Goal: Entertainment & Leisure: Consume media (video, audio)

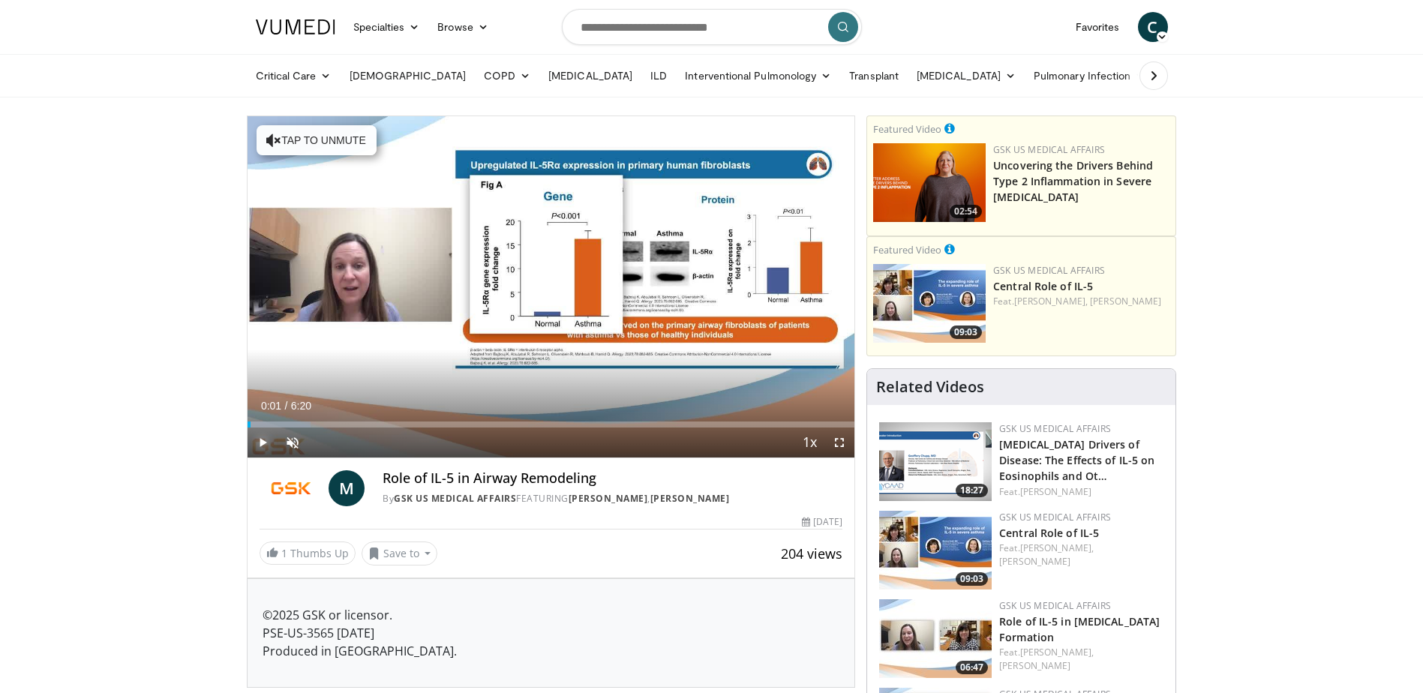
click at [262, 433] on span "Video Player" at bounding box center [263, 443] width 30 height 30
click at [286, 442] on span "Video Player" at bounding box center [293, 443] width 30 height 30
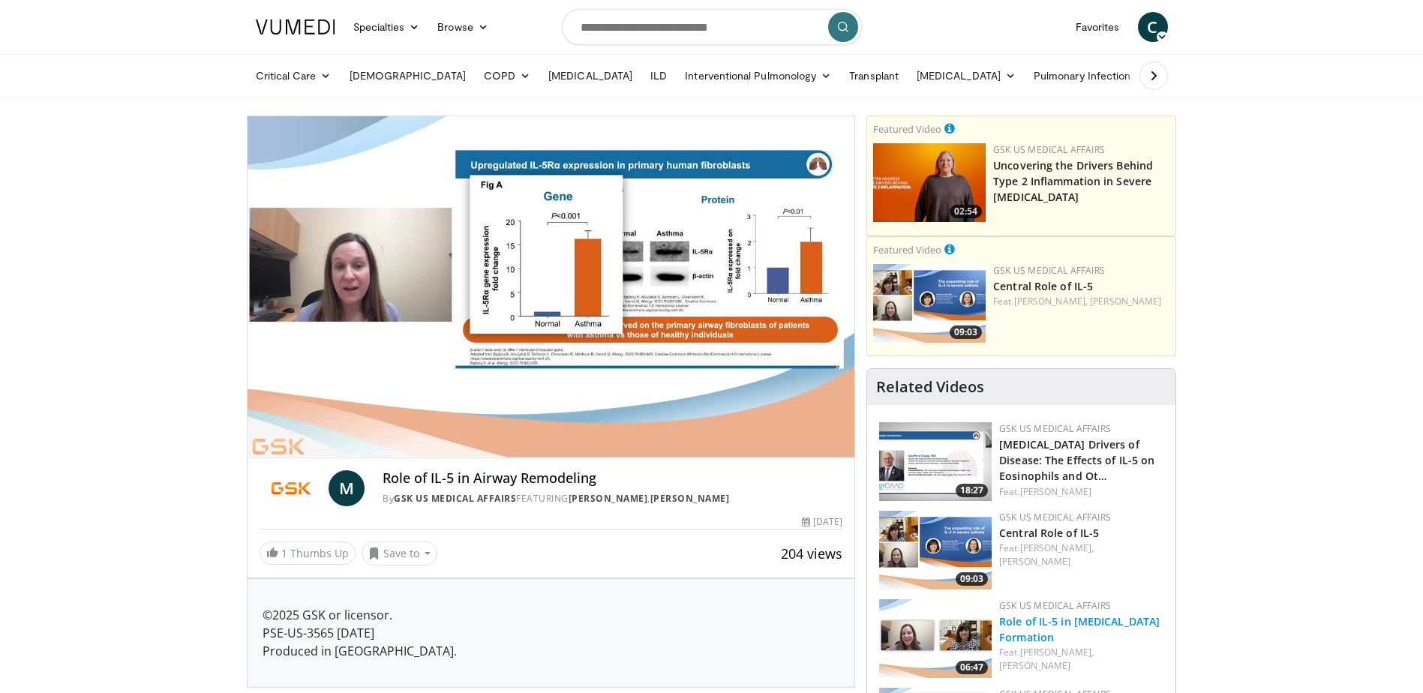
click at [1020, 619] on link "Role of IL-5 in [MEDICAL_DATA] Formation" at bounding box center [1079, 629] width 161 height 30
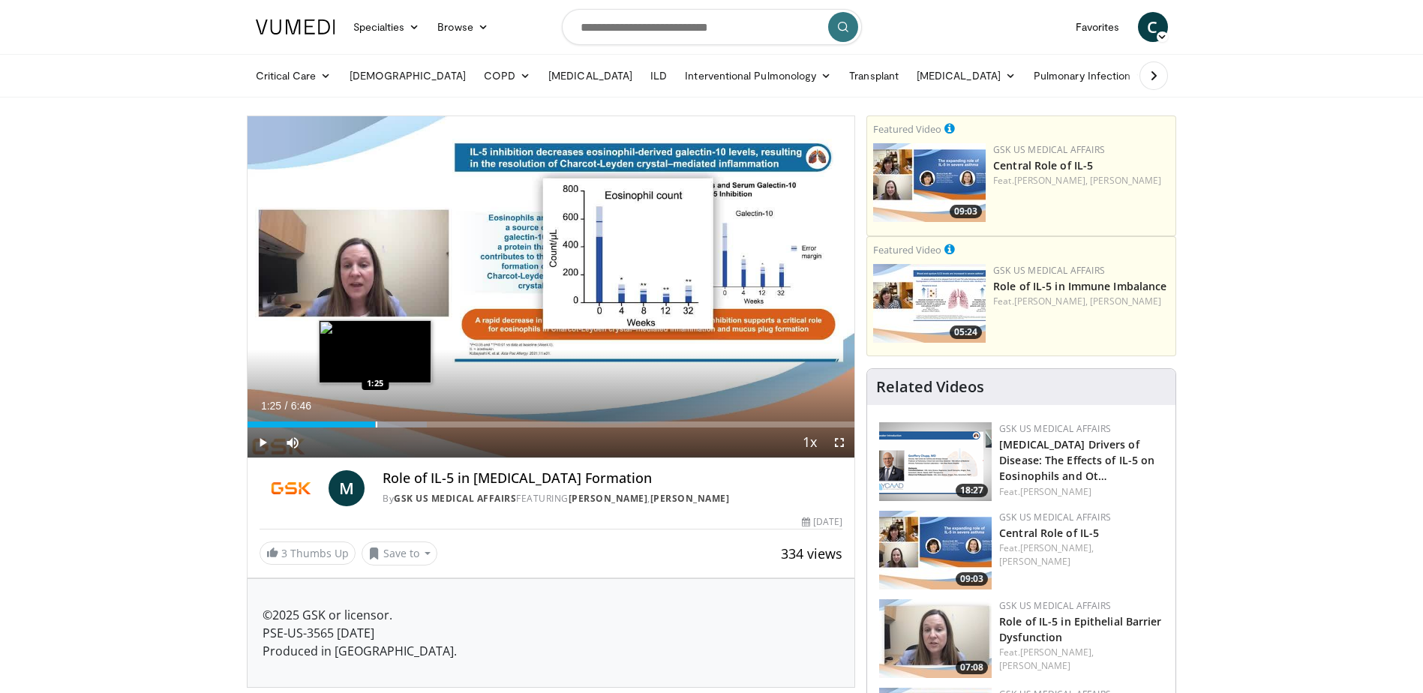
drag, startPoint x: 323, startPoint y: 423, endPoint x: 376, endPoint y: 422, distance: 52.5
click at [376, 422] on div "Progress Bar" at bounding box center [377, 425] width 2 height 6
drag, startPoint x: 376, startPoint y: 421, endPoint x: 345, endPoint y: 428, distance: 31.5
click at [345, 428] on div "Current Time 1:05 / Duration 6:46 Play Skip Backward Skip Forward Mute 0% Loade…" at bounding box center [552, 443] width 608 height 30
click at [254, 444] on span "Video Player" at bounding box center [263, 443] width 30 height 30
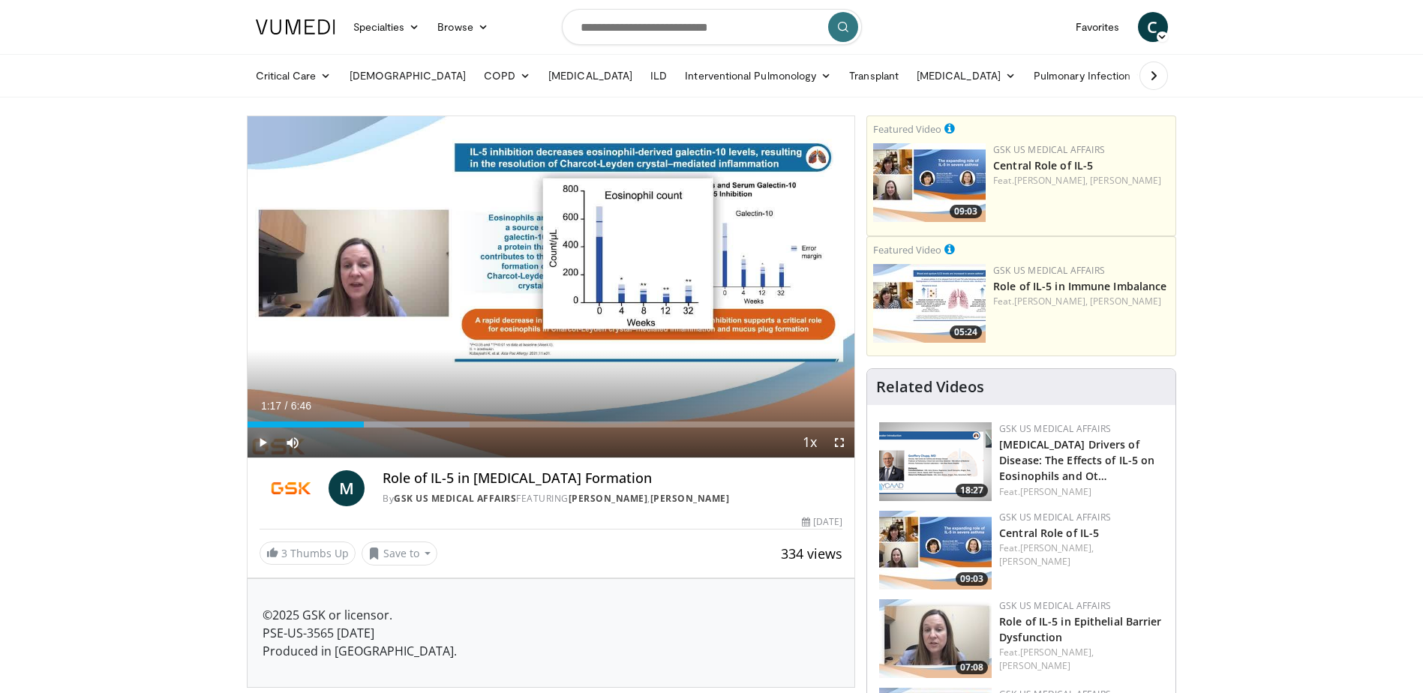
click at [264, 443] on span "Video Player" at bounding box center [263, 443] width 30 height 30
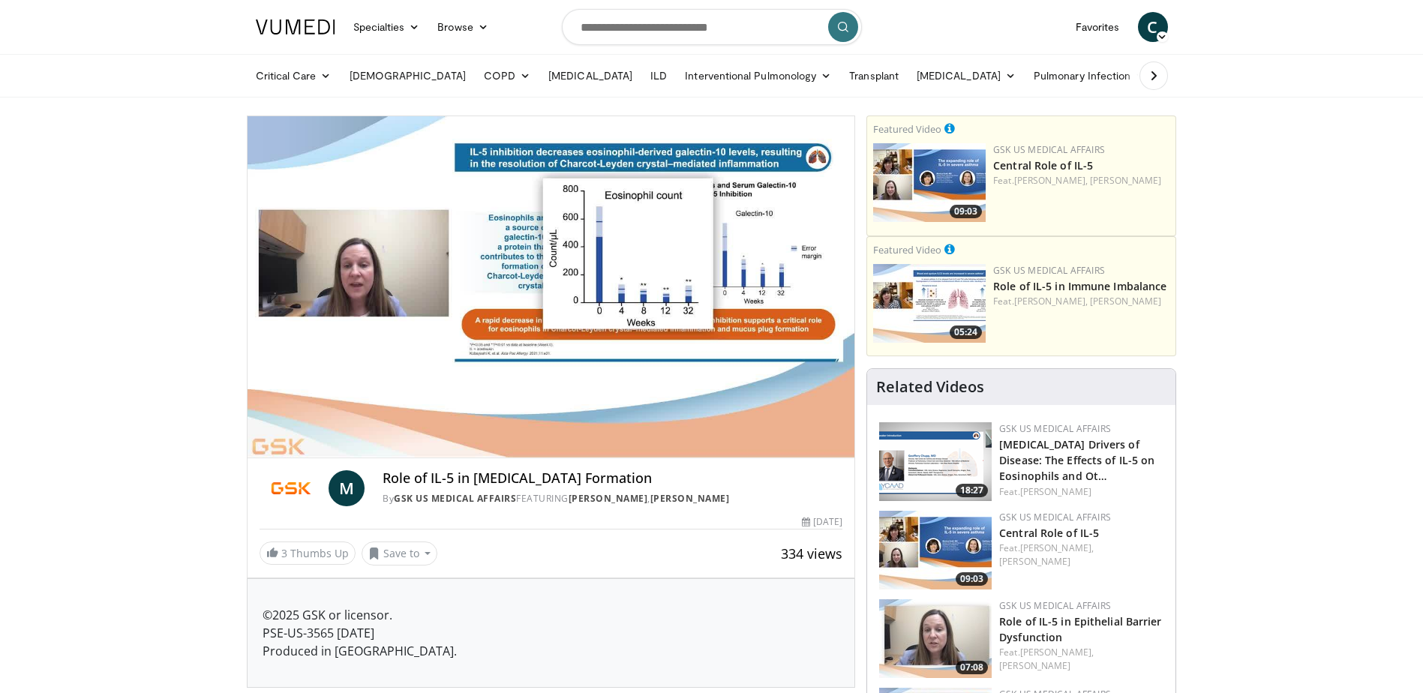
click at [596, 626] on p "©2025 GSK or licensor. PSE-US-3565 January 2025 Produced in USA." at bounding box center [552, 633] width 578 height 54
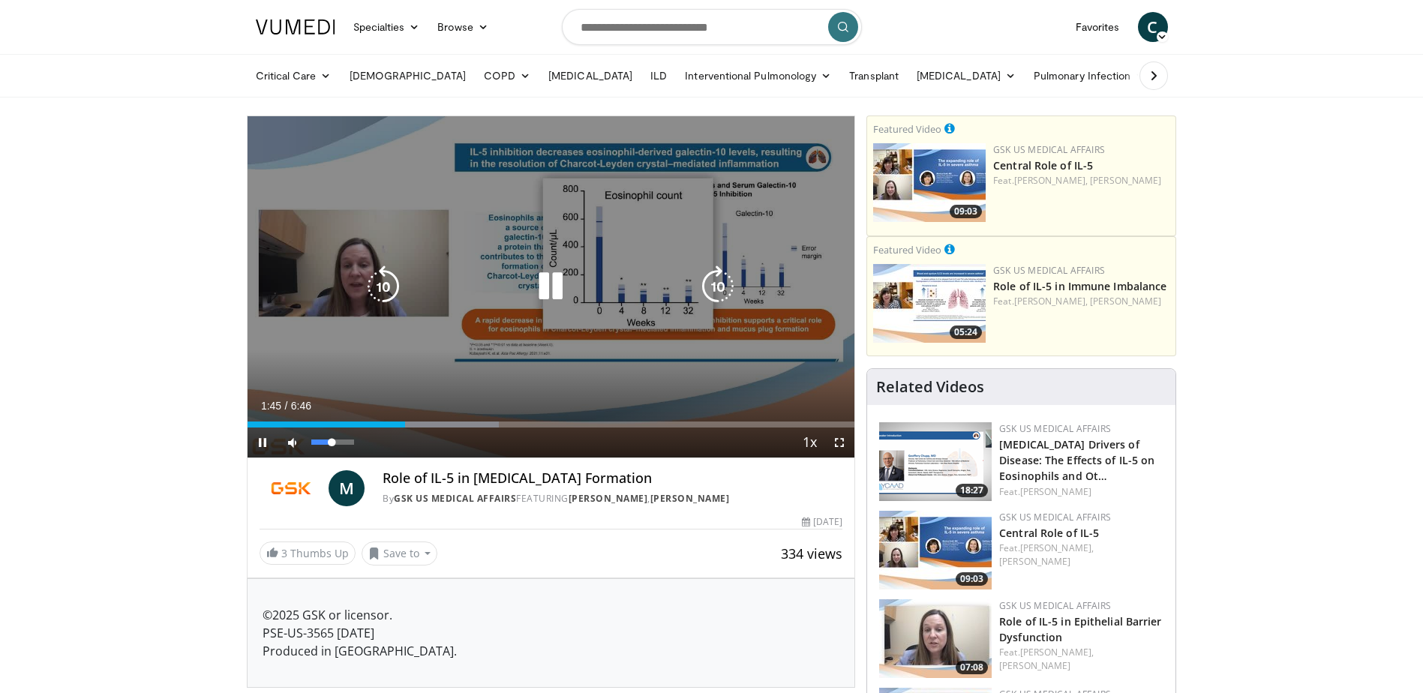
drag, startPoint x: 354, startPoint y: 441, endPoint x: 332, endPoint y: 443, distance: 22.6
click at [332, 443] on div "Volume Level" at bounding box center [321, 442] width 21 height 5
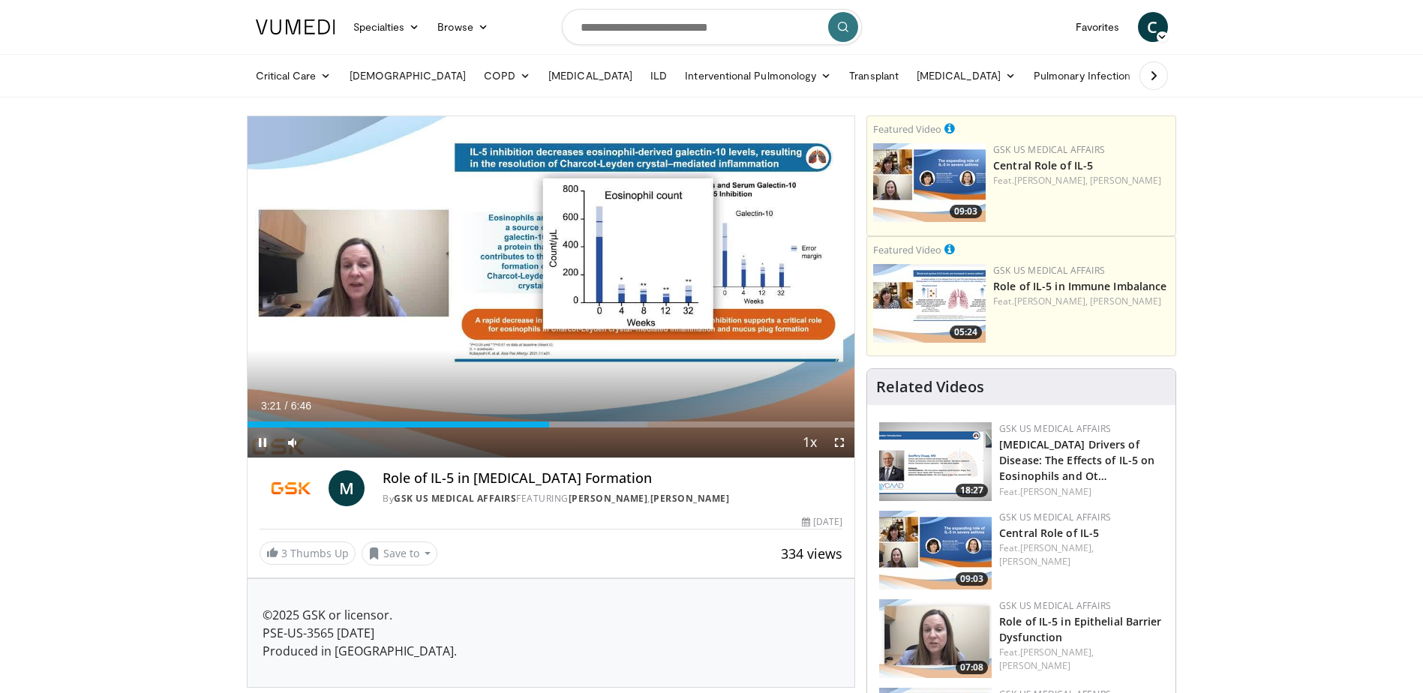
click at [257, 440] on span "Video Player" at bounding box center [263, 443] width 30 height 30
click at [269, 446] on span "Video Player" at bounding box center [263, 443] width 30 height 30
click at [262, 444] on span "Video Player" at bounding box center [263, 443] width 30 height 30
click at [263, 447] on span "Video Player" at bounding box center [263, 443] width 30 height 30
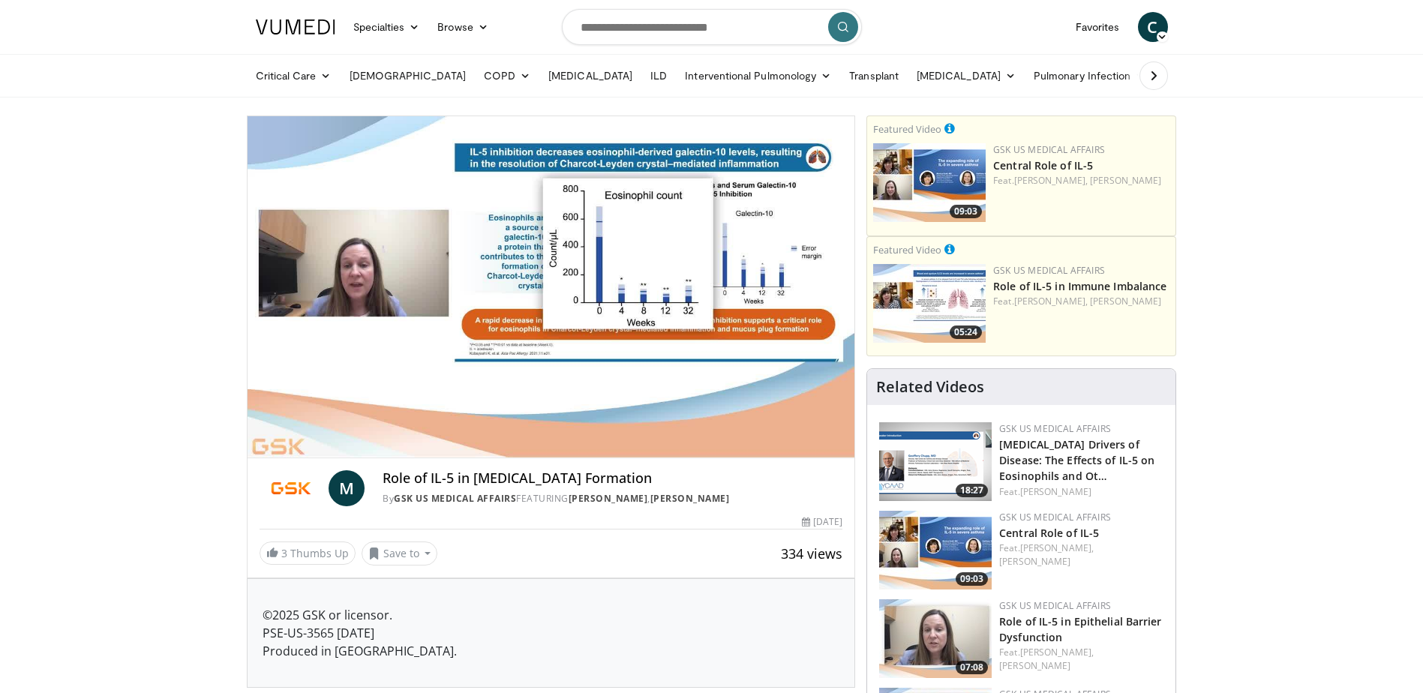
click at [1070, 642] on h3 "Role of IL-5 in Epithelial Barrier Dysfunction" at bounding box center [1081, 629] width 164 height 32
click at [1059, 626] on link "Role of IL-5 in Epithelial Barrier Dysfunction" at bounding box center [1080, 629] width 162 height 30
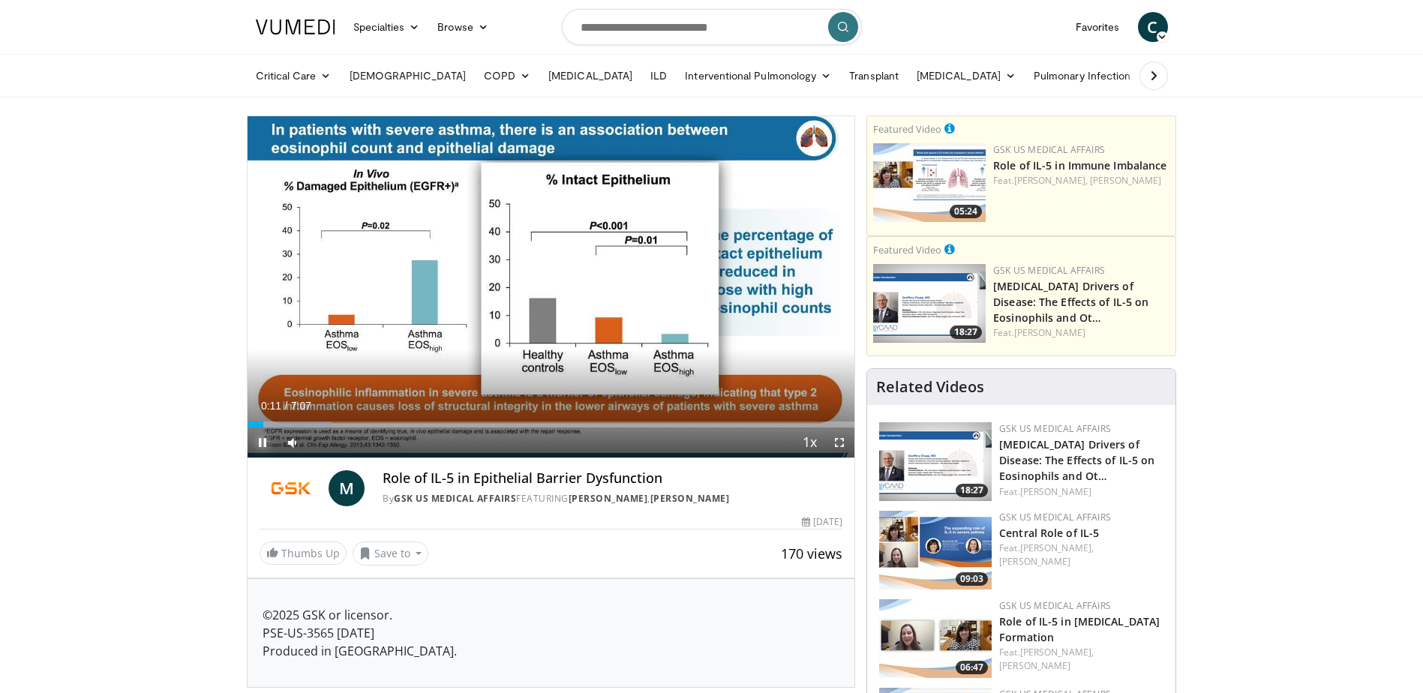
click at [260, 442] on span "Video Player" at bounding box center [263, 443] width 30 height 30
